Goal: Task Accomplishment & Management: Use online tool/utility

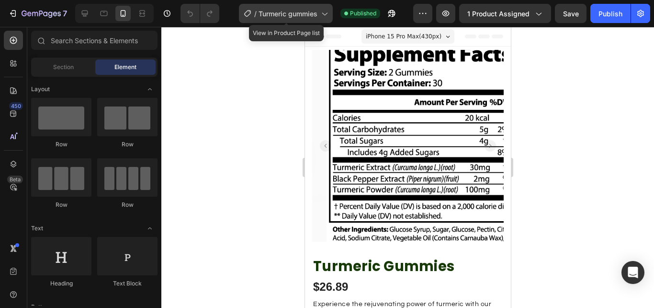
click at [323, 13] on icon at bounding box center [325, 14] width 10 height 10
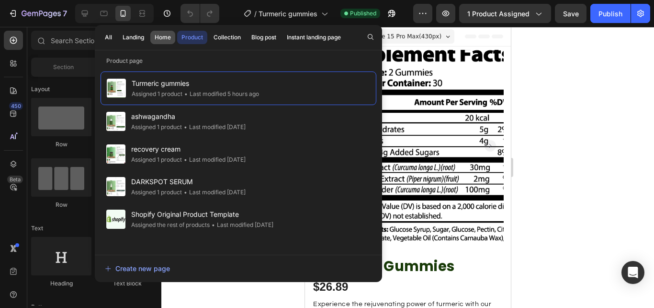
click at [161, 42] on button "Home" at bounding box center [162, 37] width 25 height 13
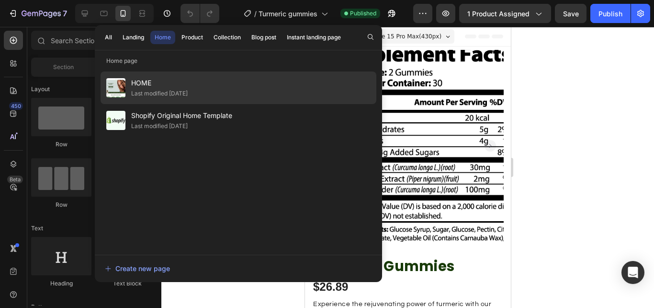
click at [169, 91] on div "Last modified [DATE]" at bounding box center [159, 94] width 57 height 10
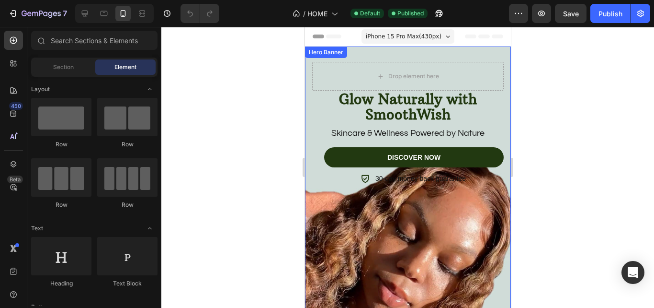
click at [370, 239] on div "Glow Naturally with SmoothWish Heading Skincare & Wellness Powered by Nature Te…" at bounding box center [408, 183] width 192 height 243
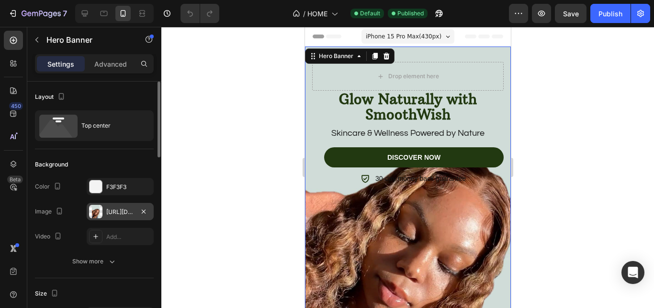
click at [112, 217] on div "[URL][DOMAIN_NAME]" at bounding box center [120, 211] width 67 height 17
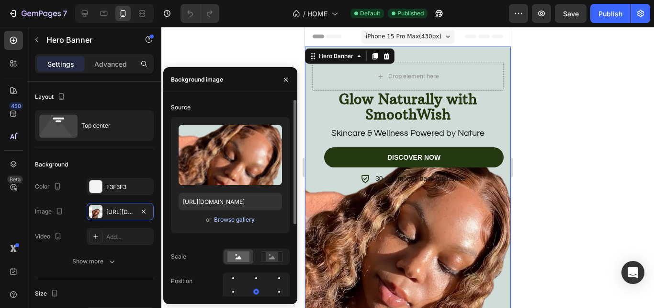
click at [237, 222] on div "Browse gallery" at bounding box center [234, 219] width 41 height 9
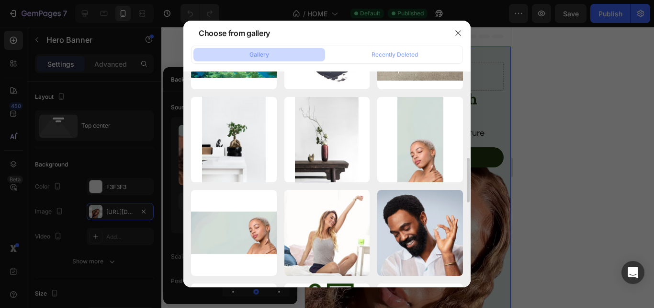
scroll to position [445, 0]
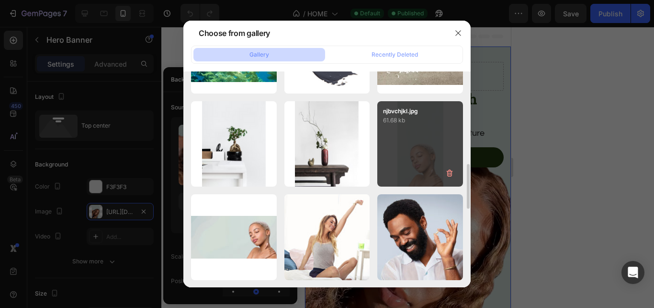
click at [426, 174] on div "njbvchjkl.jpg 61.68 kb" at bounding box center [421, 144] width 86 height 86
type input "[URL][DOMAIN_NAME]"
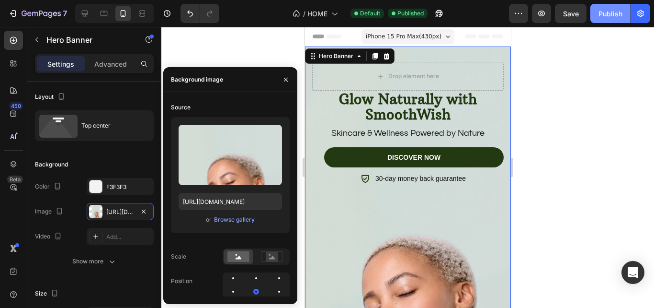
click at [613, 19] on button "Publish" at bounding box center [611, 13] width 40 height 19
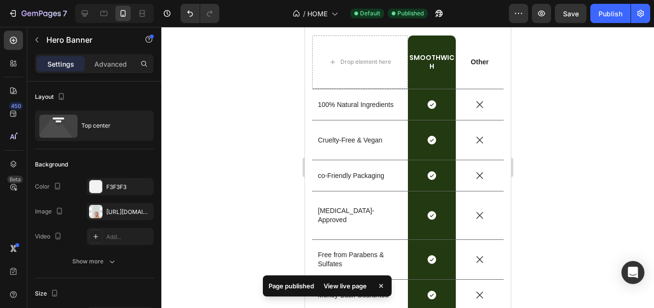
scroll to position [1009, 0]
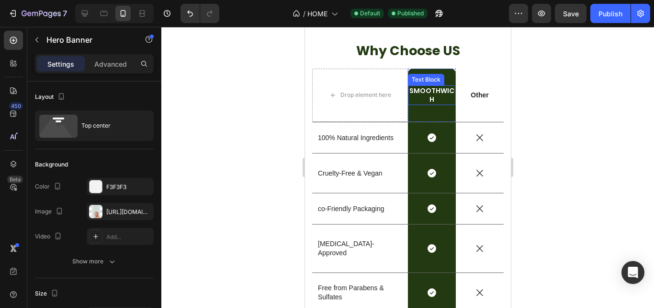
click at [432, 86] on p "SMOOTHWICH" at bounding box center [432, 94] width 46 height 17
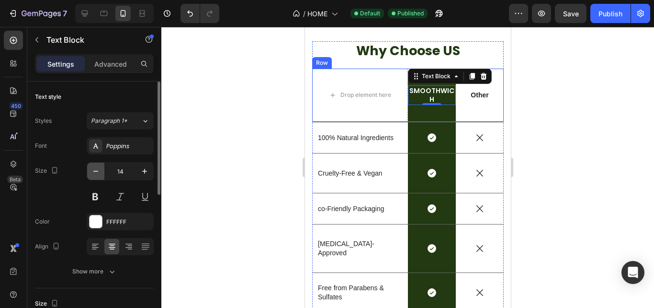
click at [98, 178] on button "button" at bounding box center [95, 170] width 17 height 17
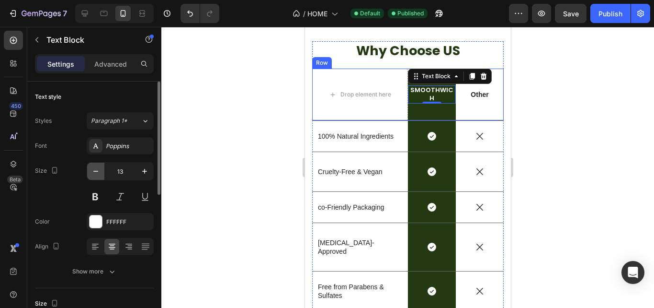
click at [98, 178] on button "button" at bounding box center [95, 170] width 17 height 17
type input "12"
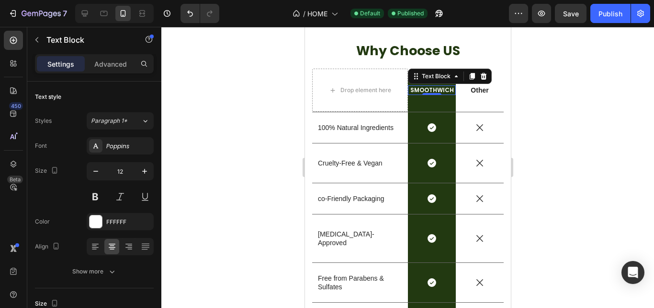
click at [545, 81] on div at bounding box center [407, 167] width 493 height 281
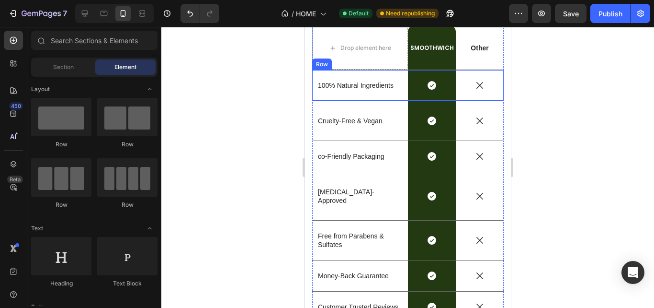
scroll to position [1038, 0]
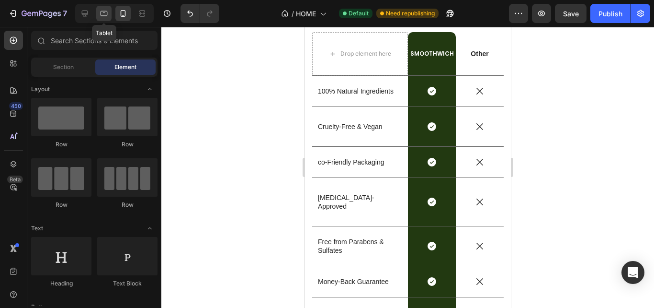
click at [103, 16] on icon at bounding box center [104, 14] width 10 height 10
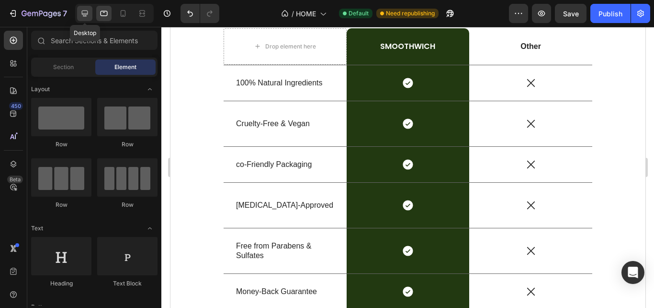
click at [83, 11] on icon at bounding box center [85, 14] width 10 height 10
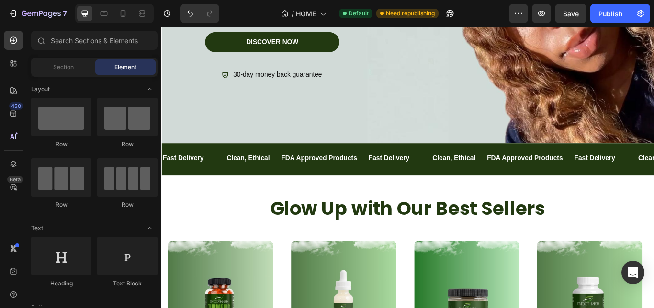
scroll to position [171, 0]
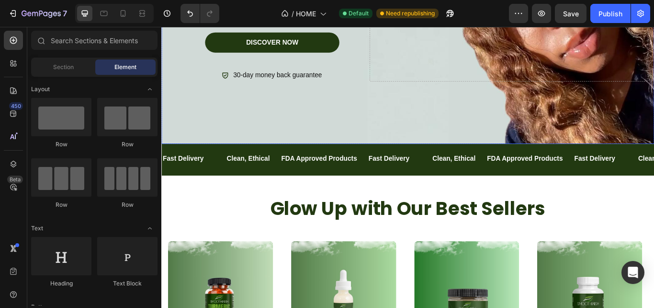
click at [456, 119] on div "Background Image" at bounding box center [448, 19] width 575 height 287
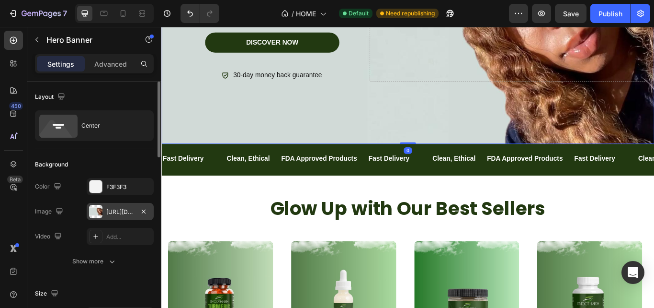
click at [121, 215] on div "[URL][DOMAIN_NAME]" at bounding box center [120, 211] width 28 height 9
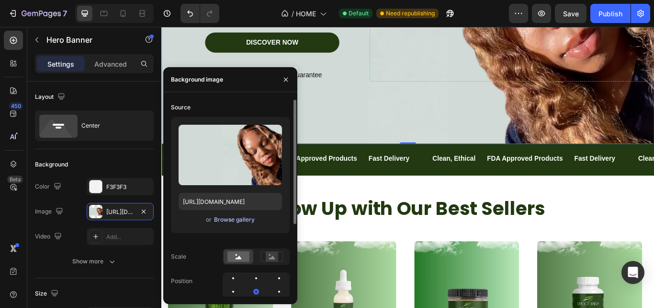
click at [245, 218] on div "Browse gallery" at bounding box center [234, 219] width 41 height 9
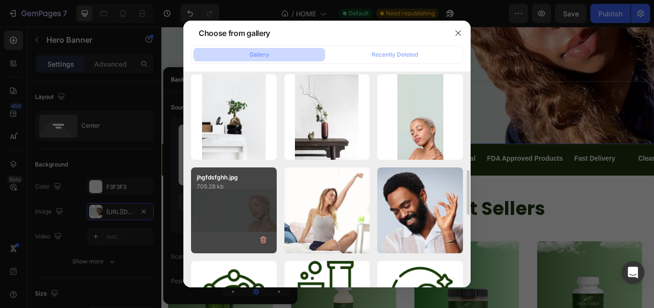
scroll to position [472, 0]
click at [220, 216] on div "jhgfdsfghh.jpg 705.28 kb" at bounding box center [234, 210] width 86 height 86
type input "[URL][DOMAIN_NAME]"
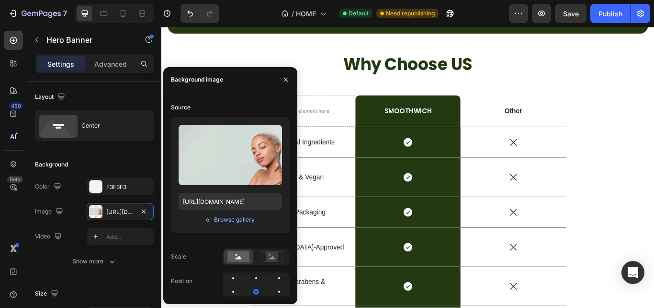
scroll to position [947, 0]
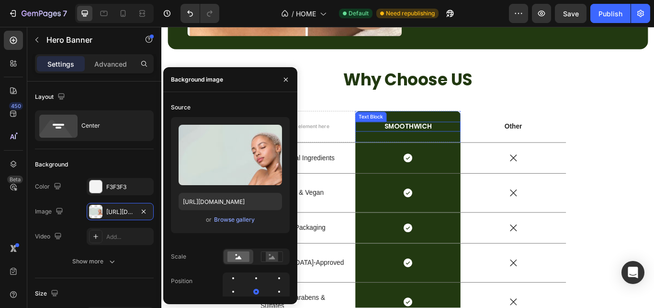
click at [458, 140] on p "SMOOTHWICH" at bounding box center [449, 143] width 121 height 10
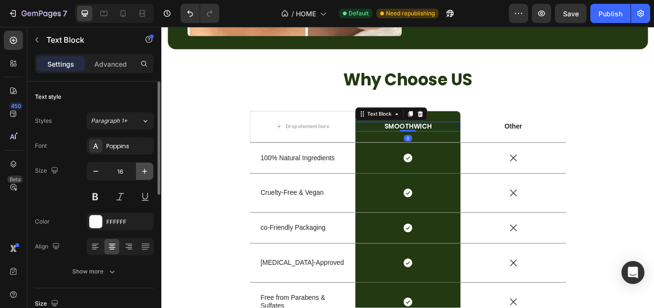
click at [145, 172] on icon "button" at bounding box center [144, 171] width 5 height 5
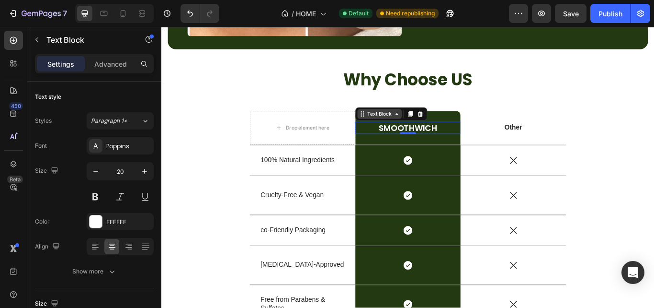
click at [413, 126] on div "Text Block" at bounding box center [416, 128] width 33 height 9
click at [481, 138] on p "SMOOTHWICH" at bounding box center [449, 144] width 121 height 12
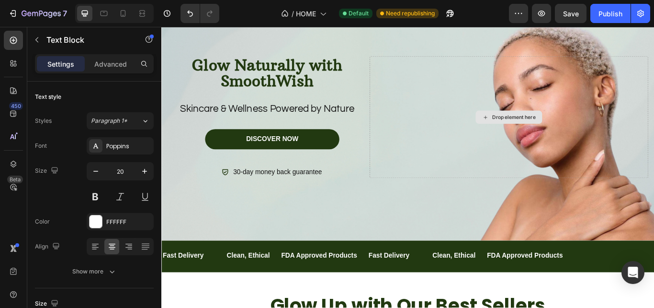
scroll to position [0, 0]
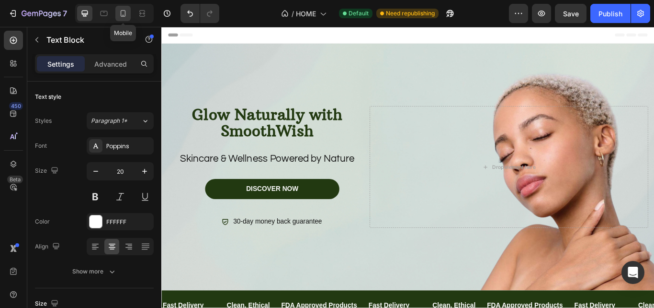
click at [126, 17] on icon at bounding box center [123, 14] width 10 height 10
type input "12"
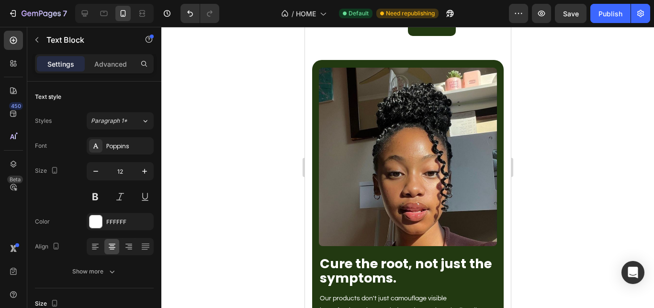
scroll to position [1382, 0]
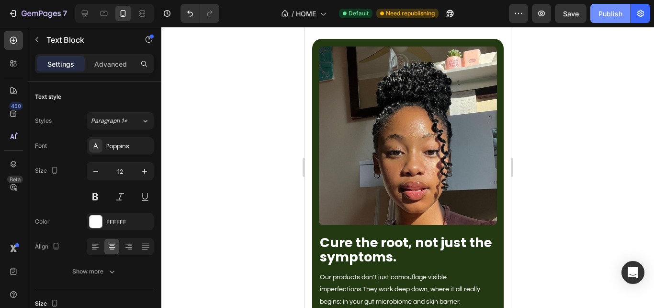
click at [594, 8] on button "Publish" at bounding box center [611, 13] width 40 height 19
click at [617, 12] on div "Publish" at bounding box center [611, 14] width 24 height 10
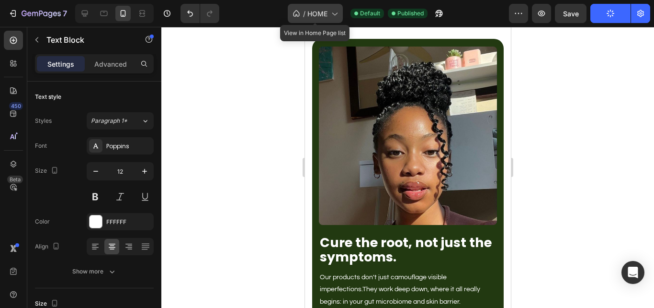
click at [331, 13] on icon at bounding box center [335, 14] width 10 height 10
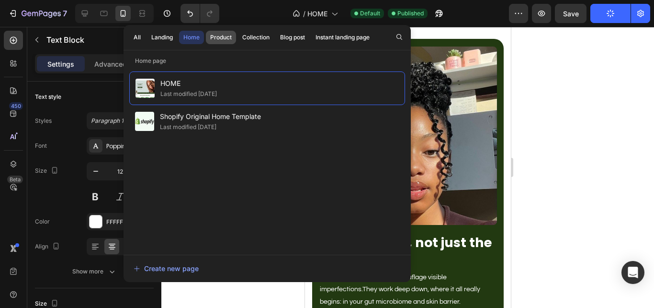
click at [227, 36] on div "Product" at bounding box center [221, 37] width 22 height 9
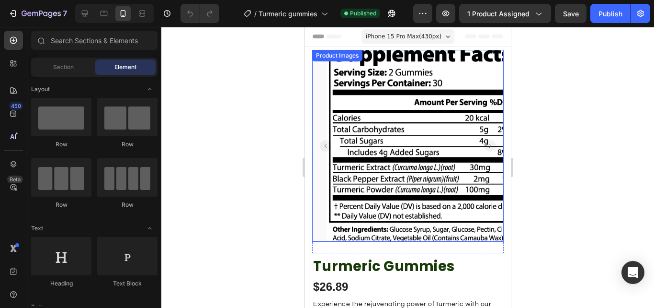
click at [322, 141] on rect "Carousel Back Arrow" at bounding box center [325, 145] width 11 height 11
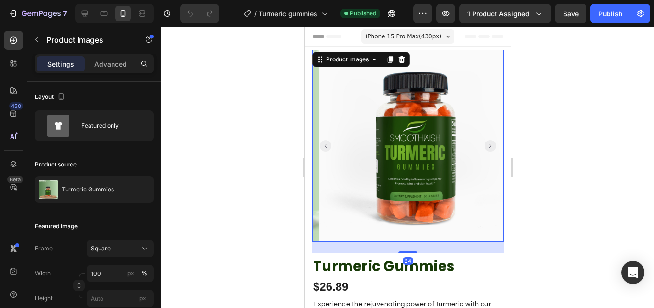
click at [325, 141] on rect "Carousel Back Arrow" at bounding box center [325, 145] width 11 height 11
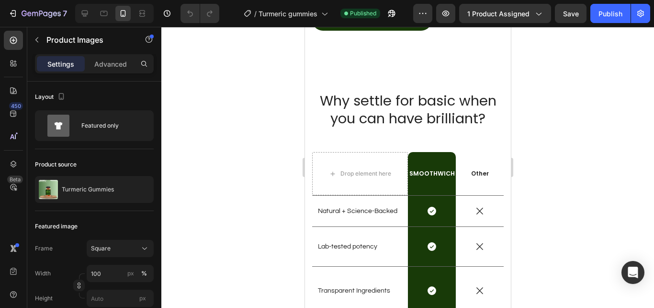
scroll to position [1308, 0]
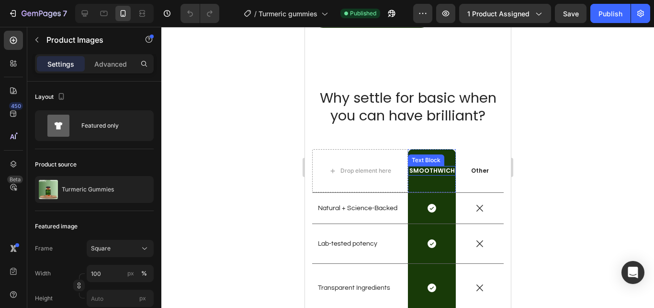
click at [442, 167] on p "SMOOTHWICH" at bounding box center [432, 171] width 46 height 8
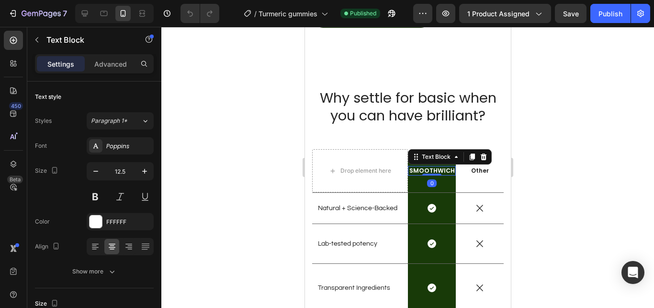
click at [446, 167] on p "SMOOTHWICH" at bounding box center [432, 171] width 46 height 8
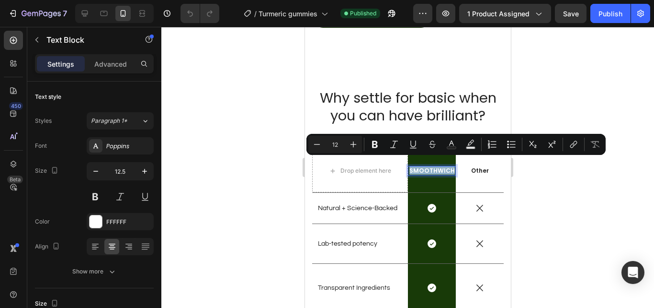
click at [446, 167] on p "SMOOTHWICH" at bounding box center [432, 171] width 46 height 8
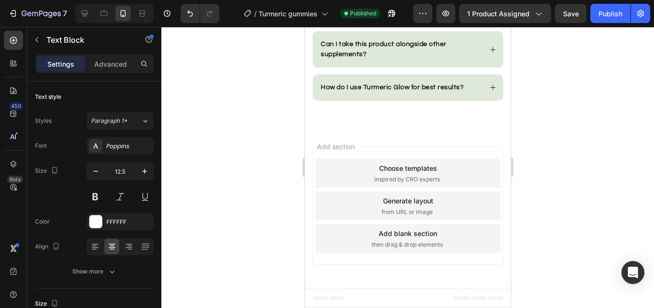
scroll to position [1404, 0]
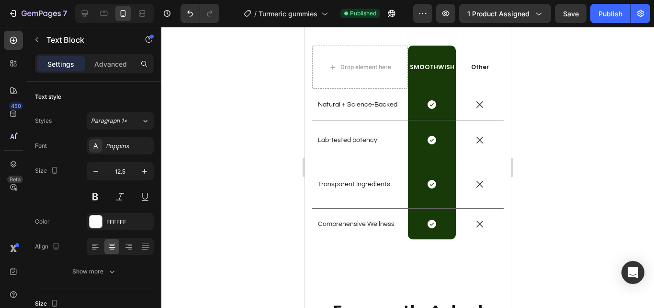
click at [553, 70] on div at bounding box center [407, 167] width 493 height 281
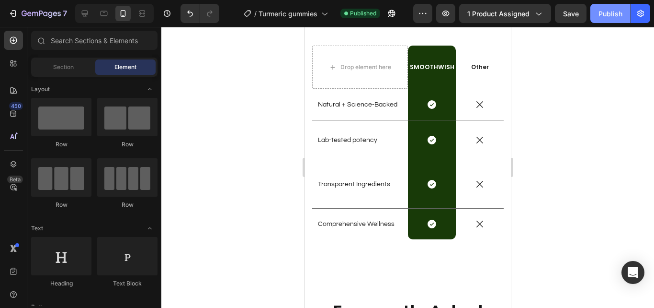
click at [601, 11] on div "Publish" at bounding box center [611, 14] width 24 height 10
click at [71, 67] on span "Section" at bounding box center [63, 67] width 21 height 9
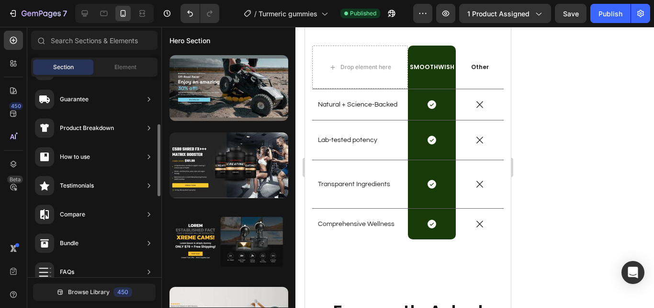
scroll to position [119, 0]
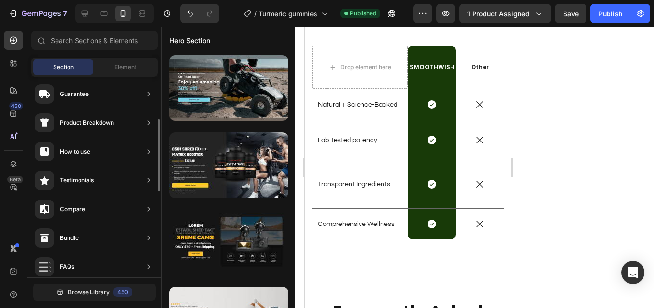
click at [149, 180] on icon at bounding box center [149, 180] width 10 height 10
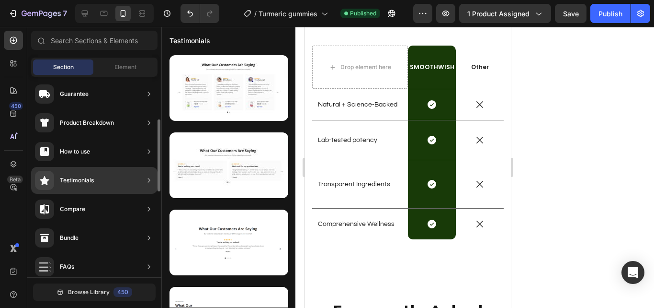
click at [118, 179] on div "Testimonials" at bounding box center [94, 180] width 126 height 27
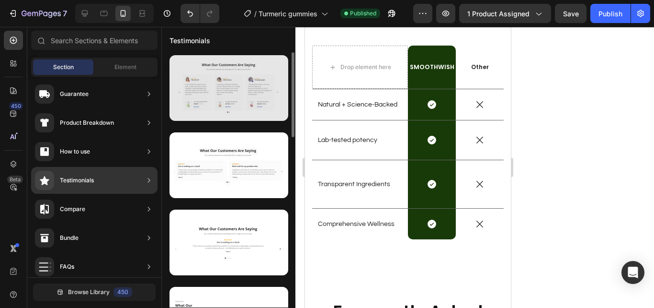
click at [211, 93] on div at bounding box center [229, 88] width 119 height 66
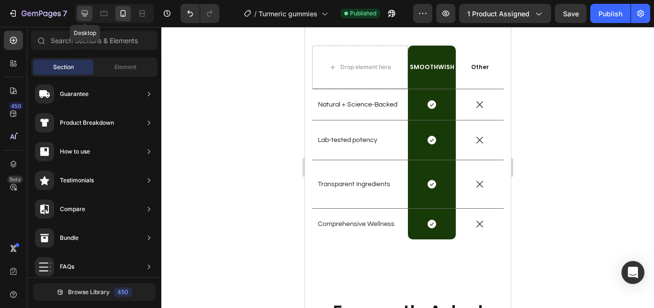
click at [90, 13] on icon at bounding box center [85, 14] width 10 height 10
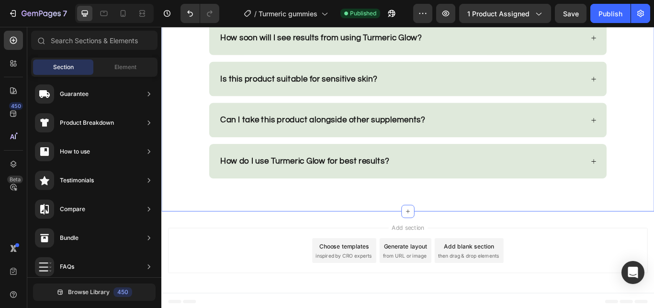
scroll to position [1792, 0]
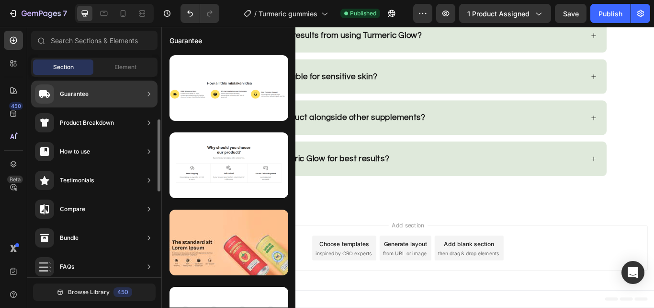
click at [145, 177] on icon at bounding box center [149, 180] width 10 height 10
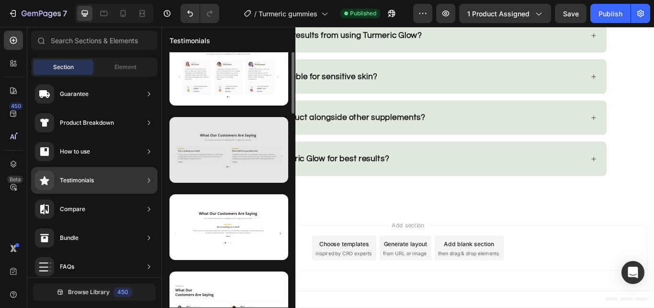
scroll to position [0, 0]
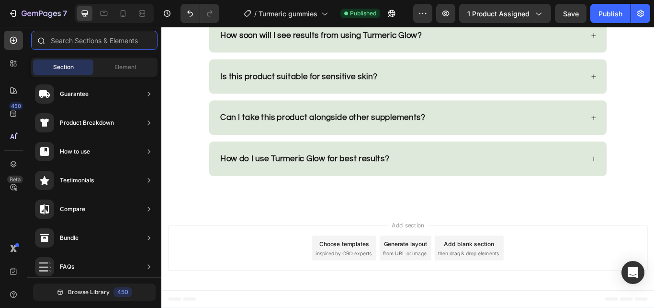
click at [111, 43] on input "text" at bounding box center [94, 40] width 126 height 19
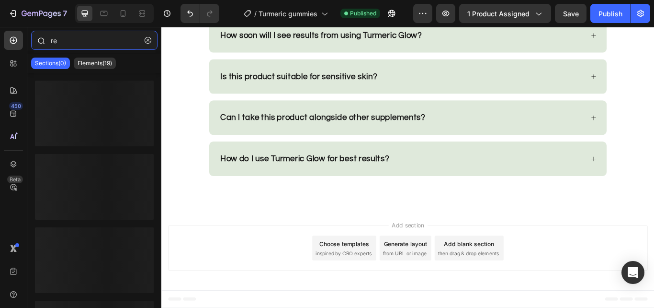
type input "r"
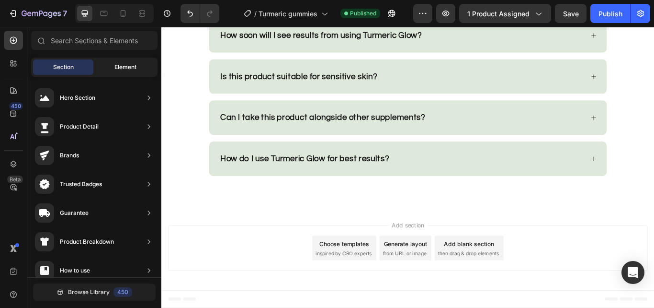
click at [127, 66] on span "Element" at bounding box center [125, 67] width 22 height 9
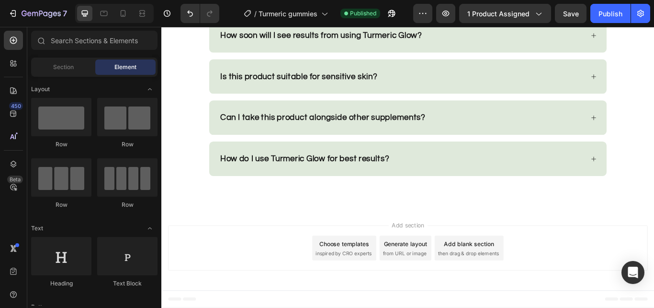
click at [69, 58] on div "Section Element" at bounding box center [94, 66] width 126 height 19
click at [70, 67] on span "Section" at bounding box center [63, 67] width 21 height 9
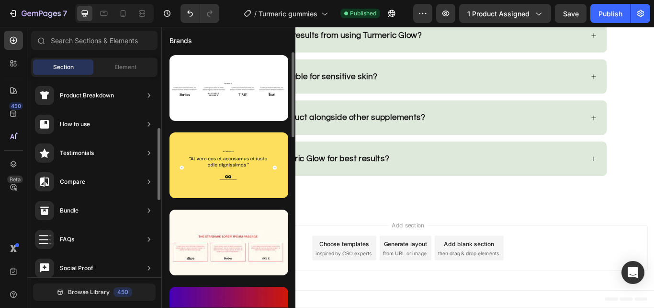
scroll to position [145, 0]
click at [143, 169] on div "Testimonials" at bounding box center [94, 182] width 126 height 27
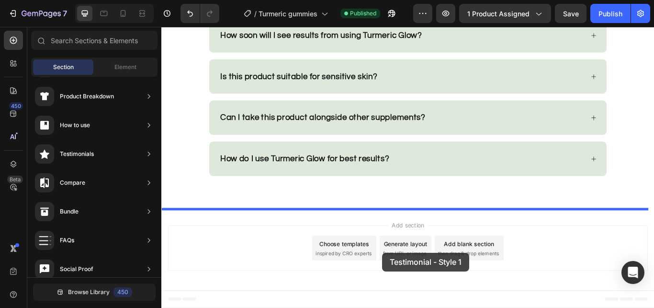
drag, startPoint x: 411, startPoint y: 125, endPoint x: 419, endPoint y: 290, distance: 165.5
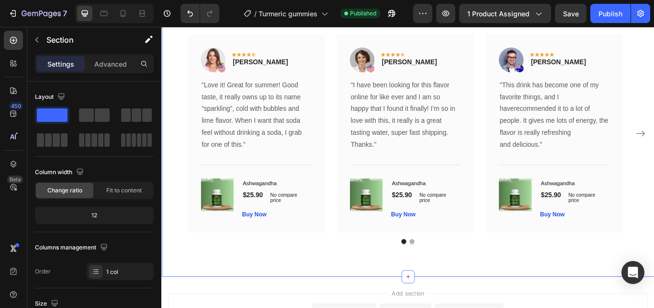
scroll to position [2107, 0]
click at [446, 16] on icon "button" at bounding box center [446, 14] width 10 height 10
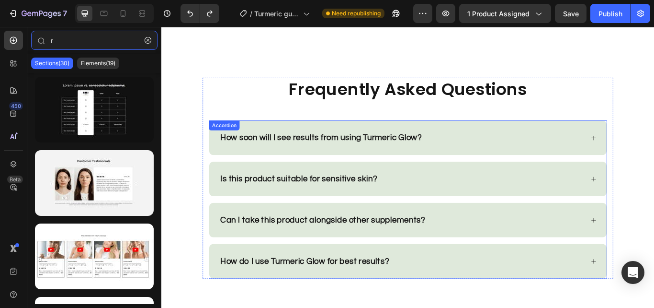
scroll to position [1672, 0]
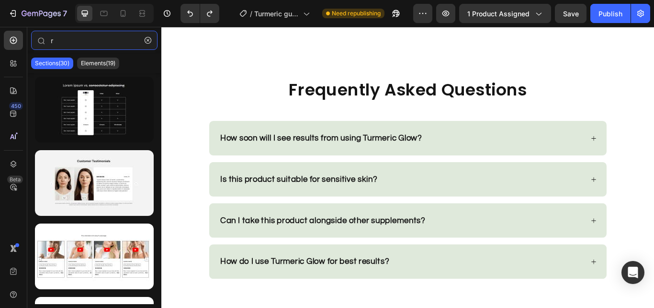
type input "r"
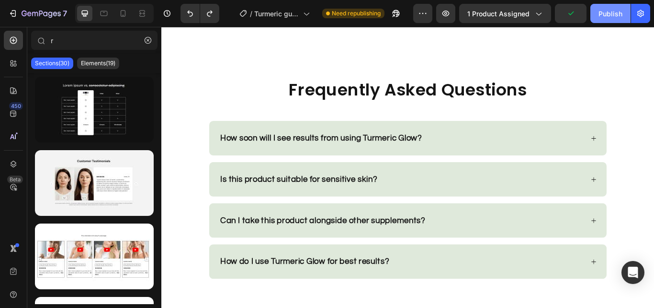
click at [597, 12] on button "Publish" at bounding box center [611, 13] width 40 height 19
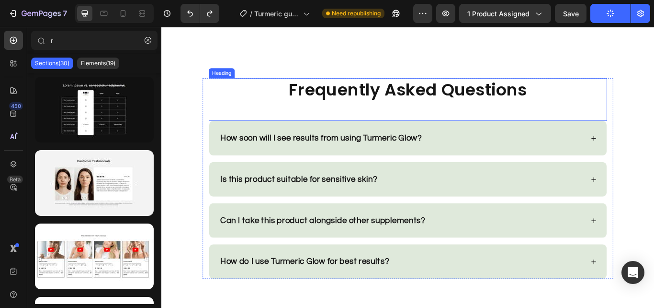
scroll to position [1792, 0]
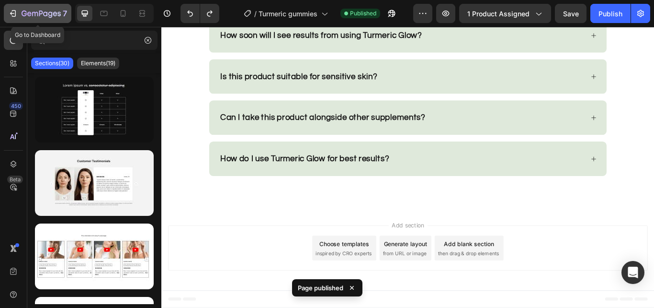
click at [13, 14] on icon "button" at bounding box center [13, 14] width 10 height 10
